Goal: Task Accomplishment & Management: Use online tool/utility

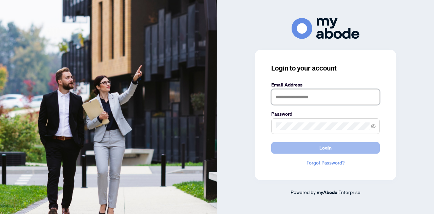
type input "**********"
click at [303, 146] on button "Login" at bounding box center [325, 148] width 109 height 12
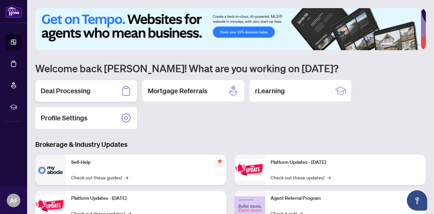
click at [100, 87] on div "Deal Processing" at bounding box center [86, 91] width 102 height 22
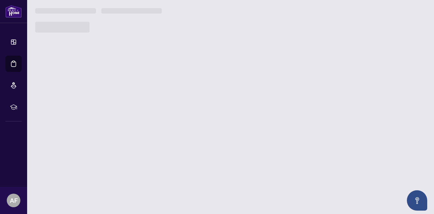
click at [100, 87] on main "1 2 3 4 5 6 Welcome back [PERSON_NAME]! What are you working on [DATE]? Deal Pr…" at bounding box center [230, 107] width 407 height 214
